Goal: Go to known website: Go to known website

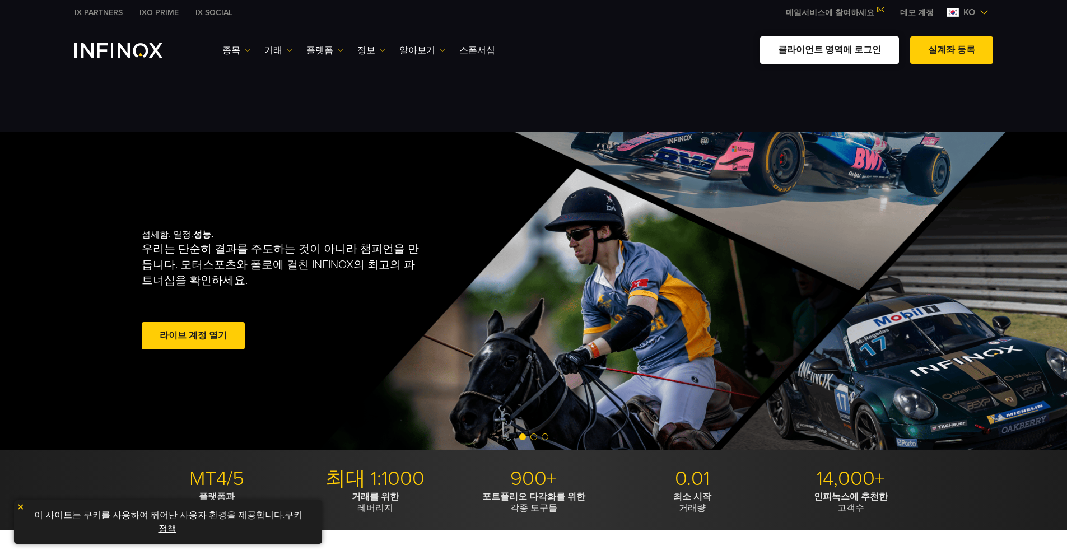
click at [599, 47] on link "클라이언트 영역에 로그인" at bounding box center [829, 49] width 139 height 27
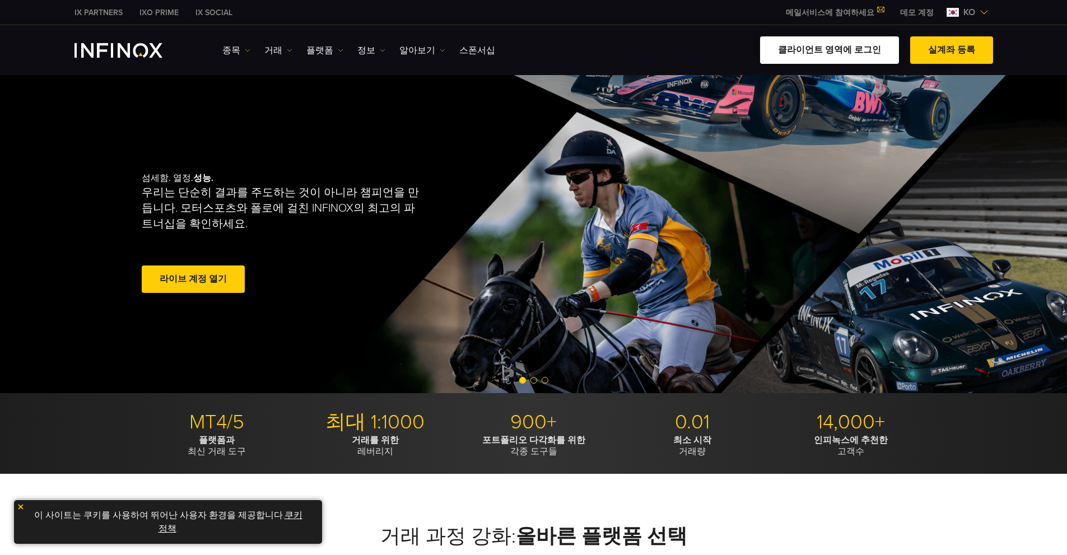
click at [850, 47] on link "클라이언트 영역에 로그인" at bounding box center [829, 49] width 139 height 27
click at [844, 45] on link "클라이언트 영역에 로그인" at bounding box center [829, 49] width 139 height 27
